Goal: Transaction & Acquisition: Purchase product/service

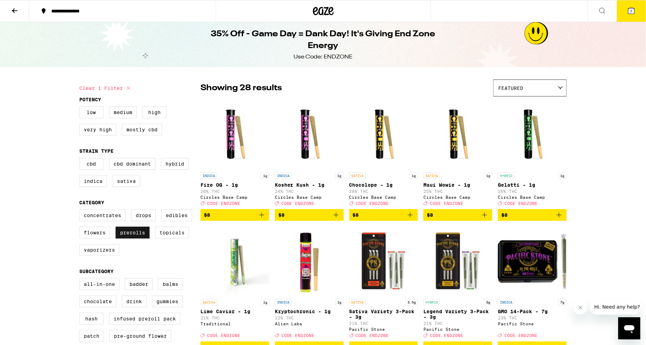
click at [139, 239] on label "Prerolls" at bounding box center [133, 233] width 34 height 12
click at [81, 211] on input "Prerolls" at bounding box center [81, 211] width 0 height 0
checkbox input "false"
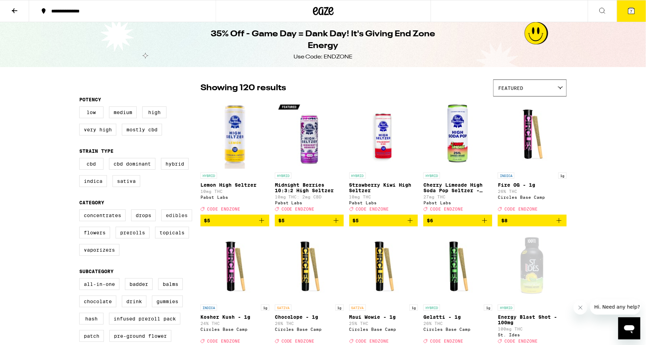
click at [173, 219] on label "Edibles" at bounding box center [176, 216] width 31 height 12
click at [81, 211] on input "Edibles" at bounding box center [81, 211] width 0 height 0
checkbox input "true"
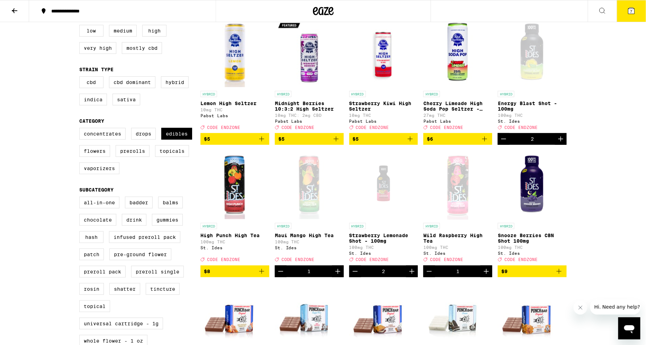
scroll to position [84, 0]
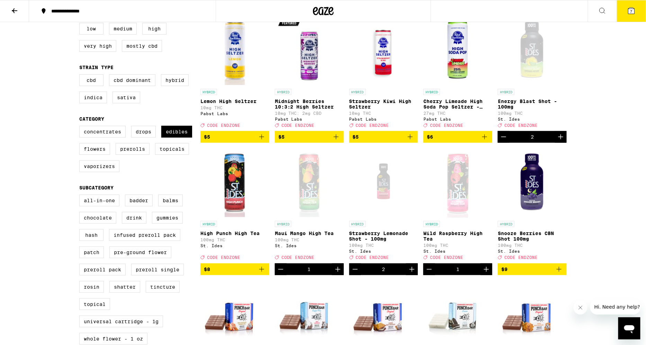
click at [631, 15] on button "7" at bounding box center [631, 10] width 29 height 21
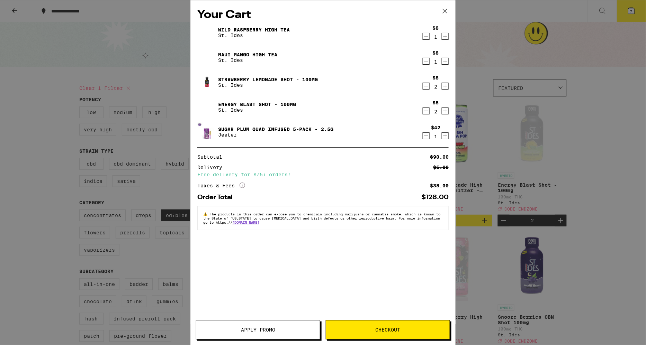
click at [299, 325] on button "Apply Promo" at bounding box center [258, 329] width 124 height 19
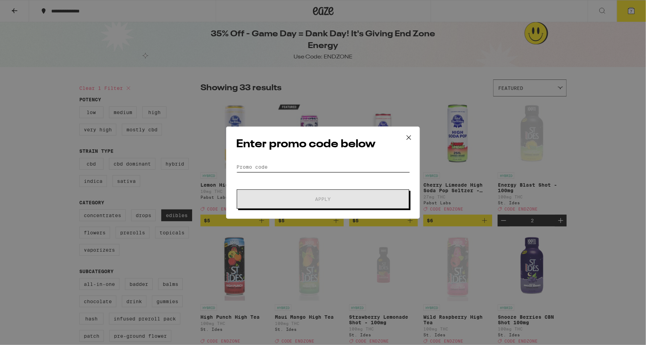
click at [284, 165] on input "Promo Code" at bounding box center [323, 167] width 174 height 10
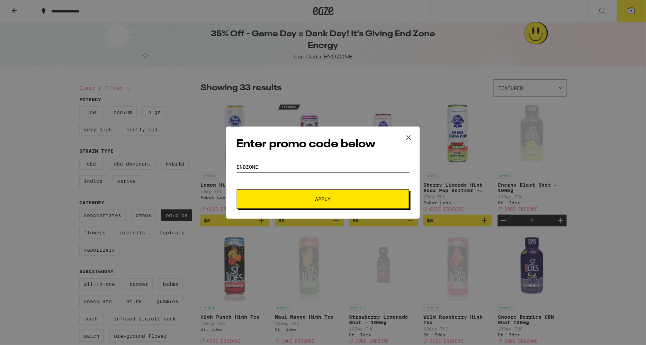
type input "endzone"
click at [237, 190] on button "Apply" at bounding box center [323, 199] width 172 height 19
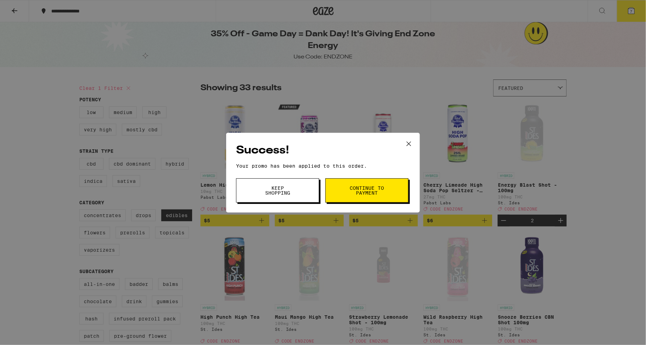
click at [268, 194] on span "Keep Shopping" at bounding box center [277, 191] width 35 height 10
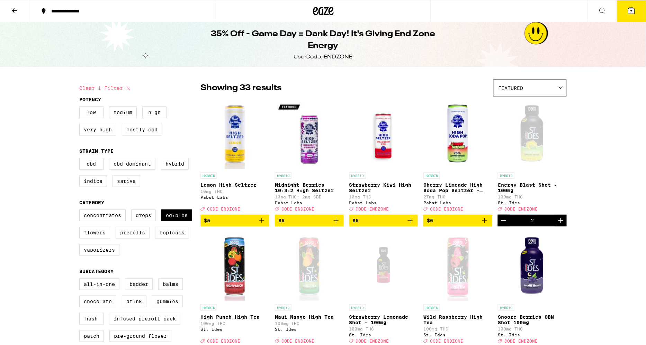
click at [635, 15] on button "7" at bounding box center [631, 10] width 29 height 21
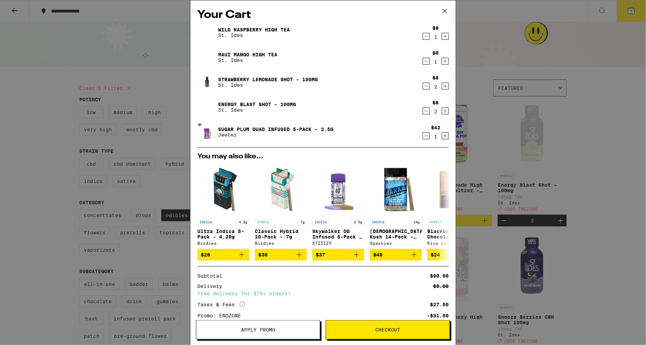
click at [445, 11] on icon at bounding box center [444, 11] width 4 height 4
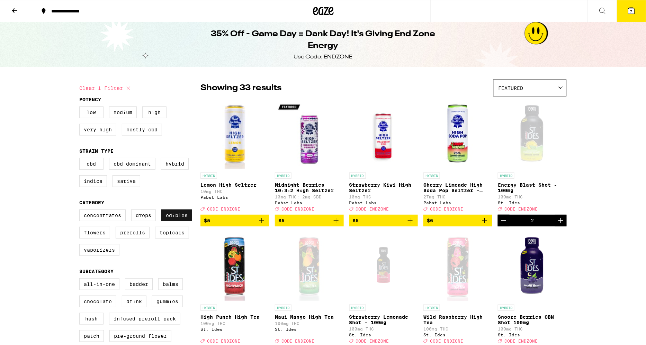
click at [184, 216] on label "Edibles" at bounding box center [176, 216] width 31 height 12
click at [81, 211] on input "Edibles" at bounding box center [81, 211] width 0 height 0
checkbox input "false"
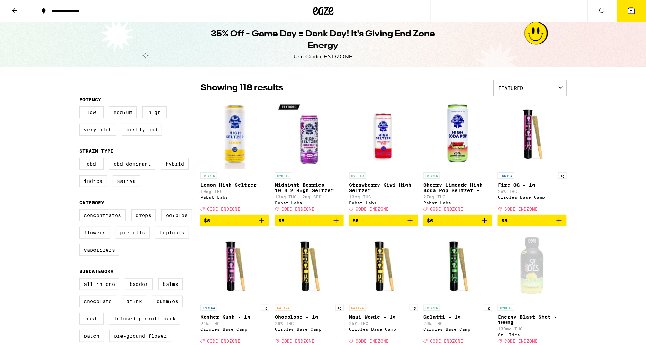
click at [145, 239] on label "Prerolls" at bounding box center [133, 233] width 34 height 12
click at [81, 211] on input "Prerolls" at bounding box center [81, 211] width 0 height 0
checkbox input "true"
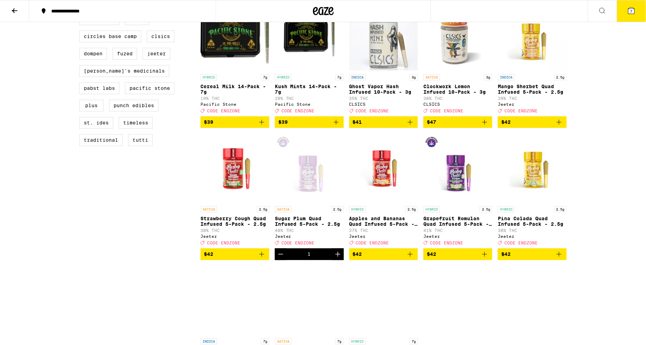
scroll to position [491, 0]
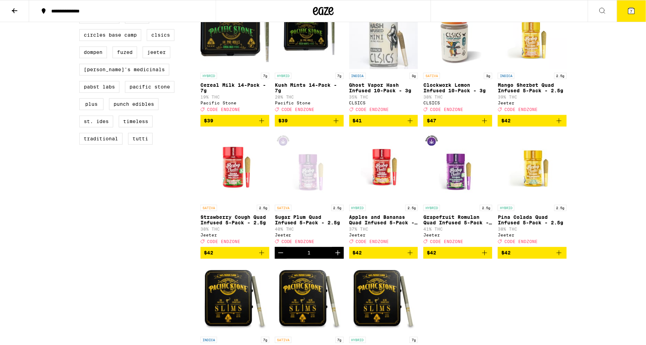
click at [281, 257] on icon "Decrement" at bounding box center [280, 253] width 8 height 8
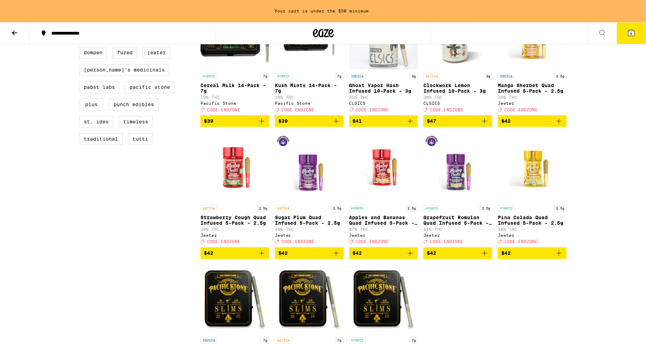
click at [485, 257] on icon "Add to bag" at bounding box center [484, 253] width 8 height 8
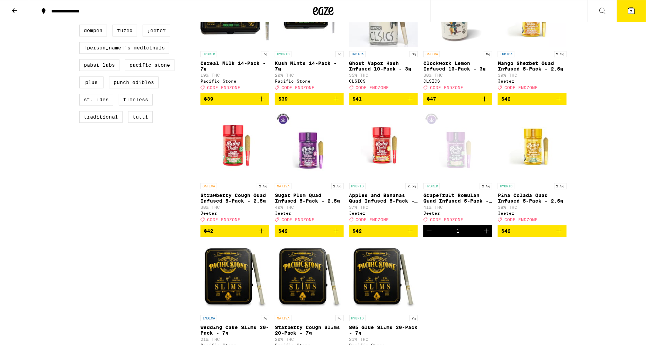
scroll to position [491, 0]
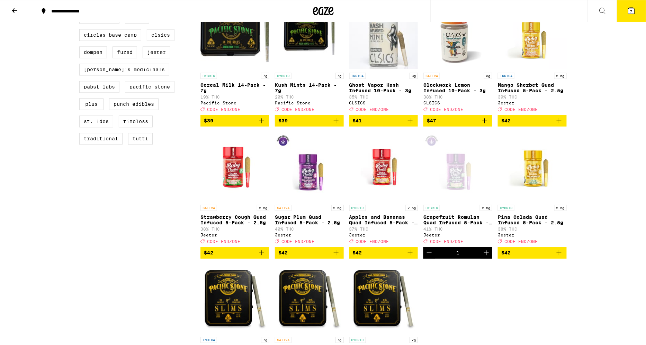
click at [630, 12] on span "7" at bounding box center [631, 11] width 2 height 4
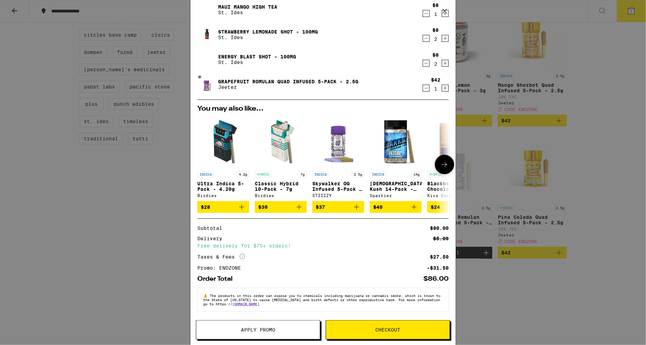
scroll to position [52, 0]
click at [391, 329] on span "Checkout" at bounding box center [387, 330] width 25 height 5
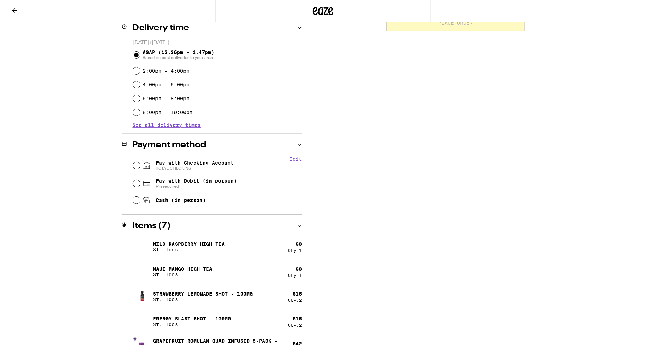
scroll to position [177, 0]
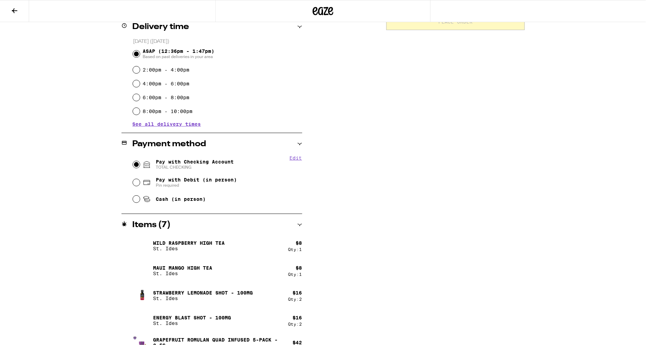
click at [135, 165] on input "Pay with Checking Account TOTAL CHECKING" at bounding box center [136, 164] width 7 height 7
radio input "true"
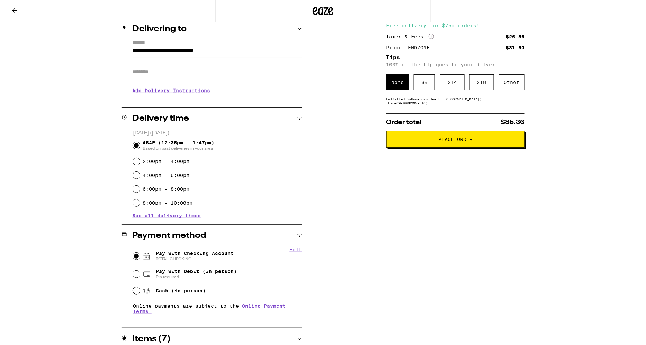
scroll to position [0, 0]
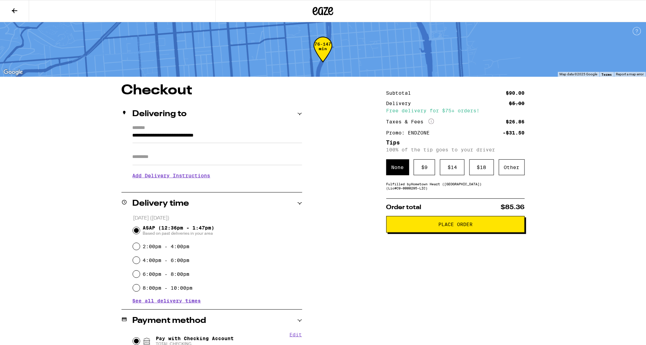
click at [445, 225] on span "Place Order" at bounding box center [455, 224] width 34 height 5
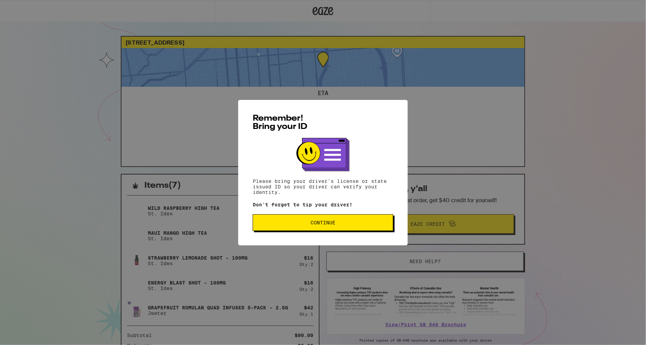
click at [341, 224] on span "Continue" at bounding box center [322, 222] width 129 height 5
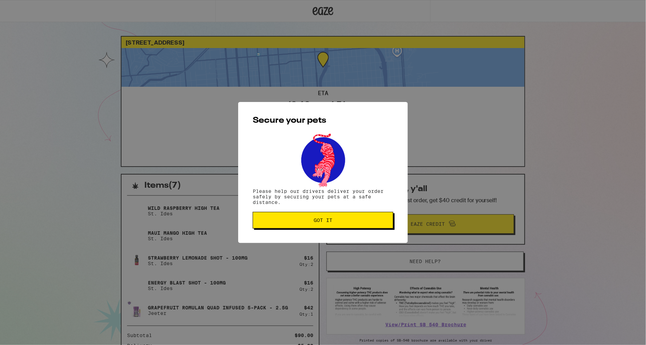
click at [301, 228] on button "Got it" at bounding box center [323, 220] width 140 height 17
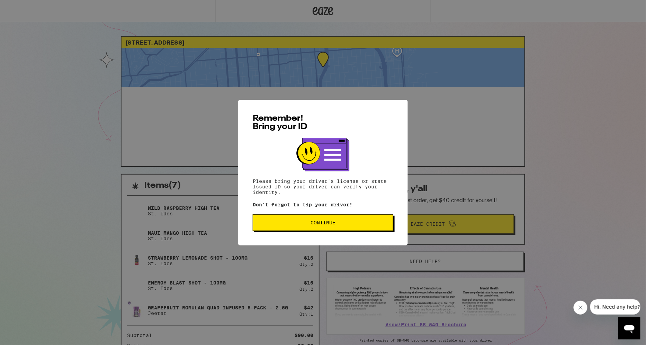
click at [355, 224] on span "Continue" at bounding box center [322, 222] width 129 height 5
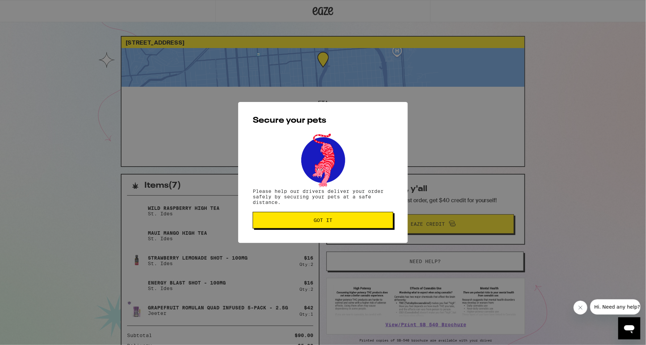
click at [355, 224] on button "Got it" at bounding box center [323, 220] width 140 height 17
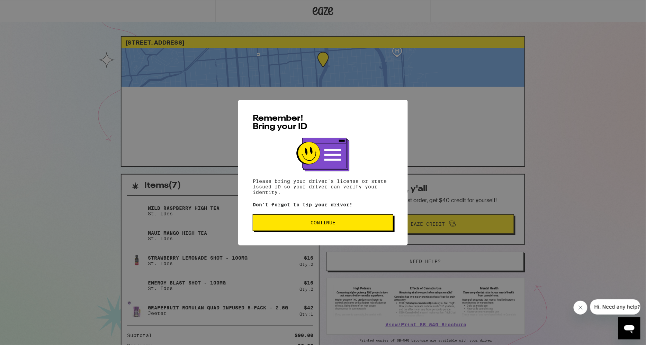
click at [283, 222] on span "Continue" at bounding box center [322, 222] width 129 height 5
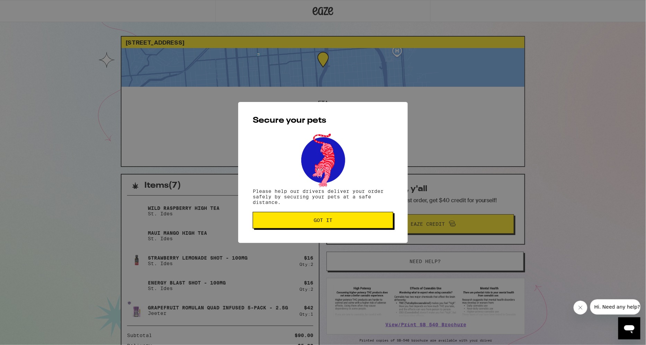
click at [284, 219] on span "Got it" at bounding box center [322, 220] width 129 height 5
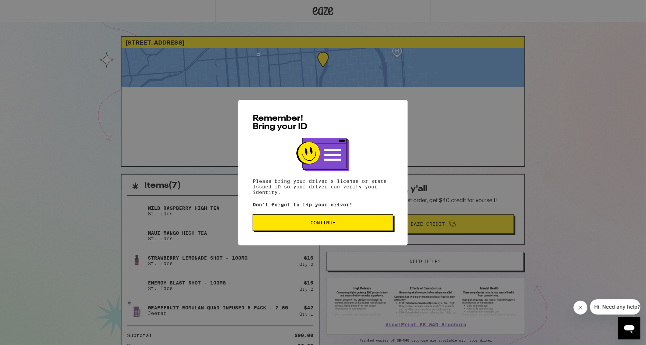
click at [369, 230] on button "Continue" at bounding box center [323, 222] width 140 height 17
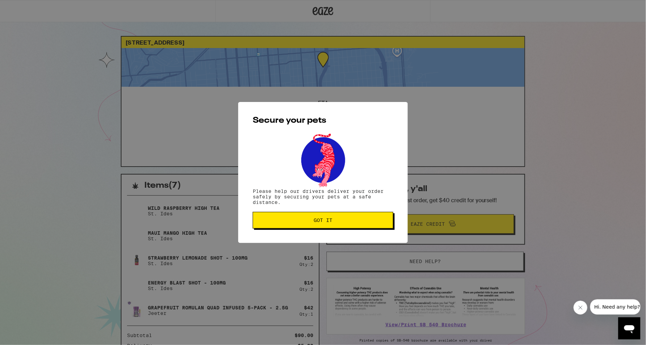
click at [369, 230] on div "Secure your pets Please help our drivers deliver your order safely by securing …" at bounding box center [323, 172] width 170 height 141
click at [366, 225] on button "Got it" at bounding box center [323, 220] width 140 height 17
